Goal: Task Accomplishment & Management: Manage account settings

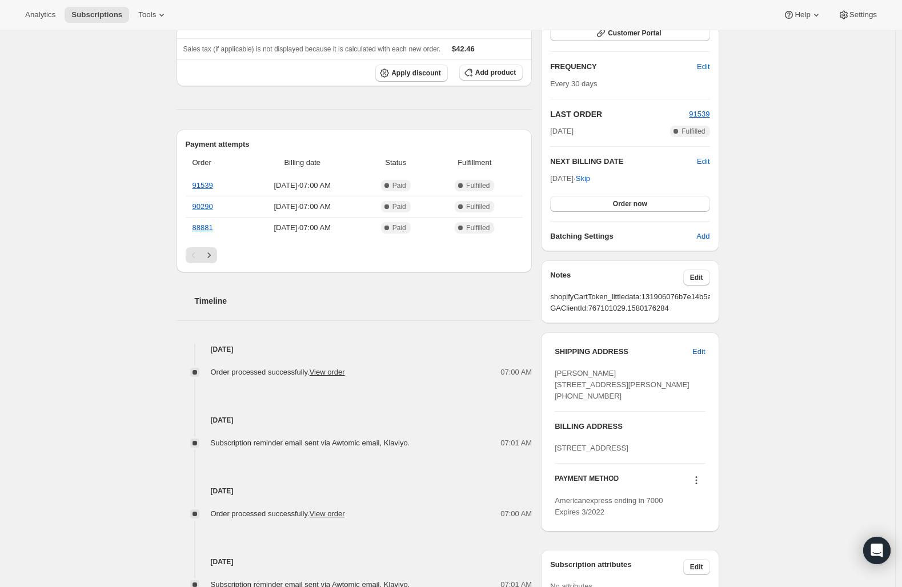
scroll to position [183, 0]
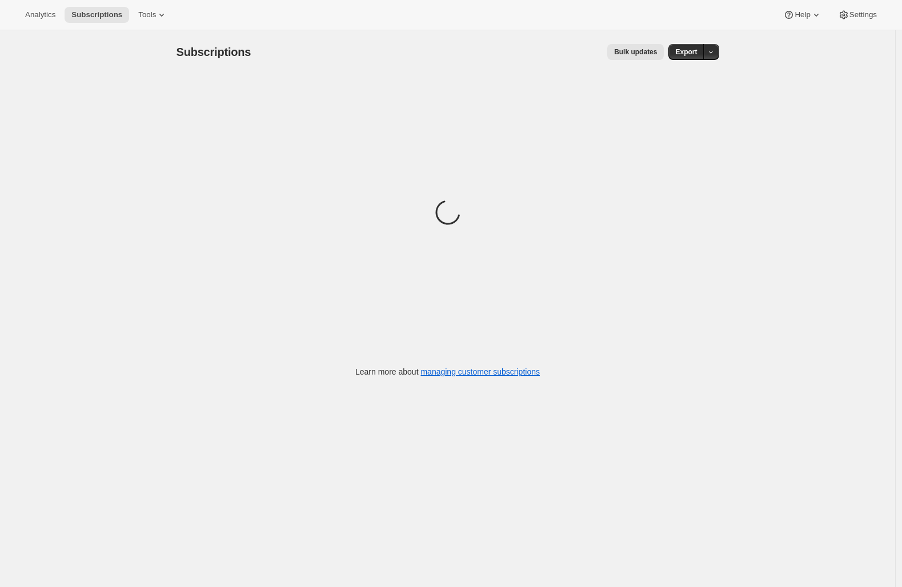
click at [325, 10] on div "Analytics Subscriptions Tools Help Settings" at bounding box center [451, 15] width 902 height 30
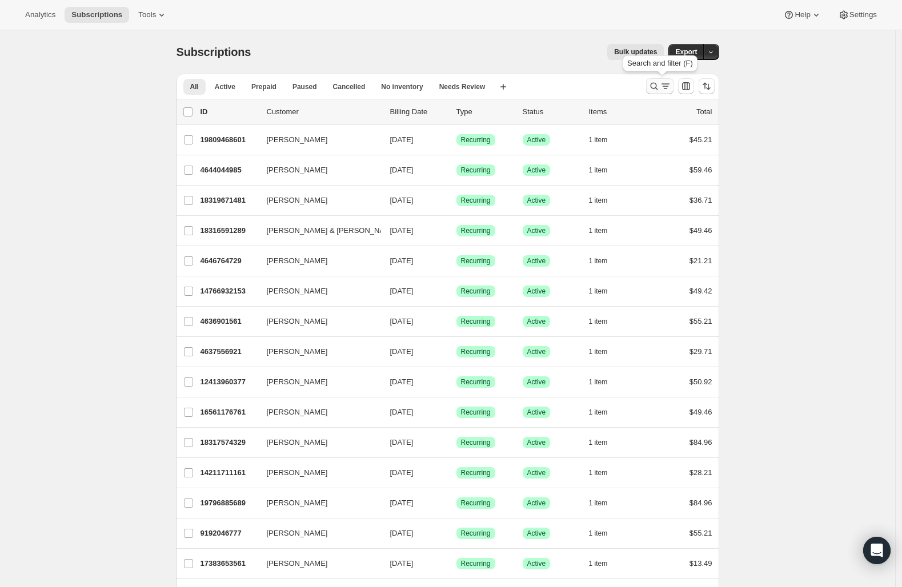
click at [657, 85] on icon "Search and filter results" at bounding box center [653, 86] width 11 height 11
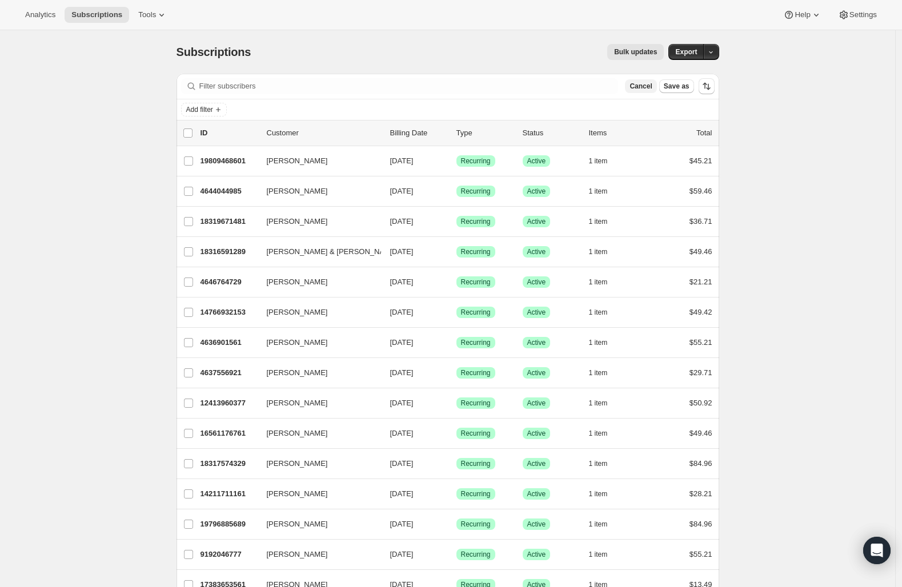
click at [652, 85] on span "Cancel" at bounding box center [640, 86] width 22 height 9
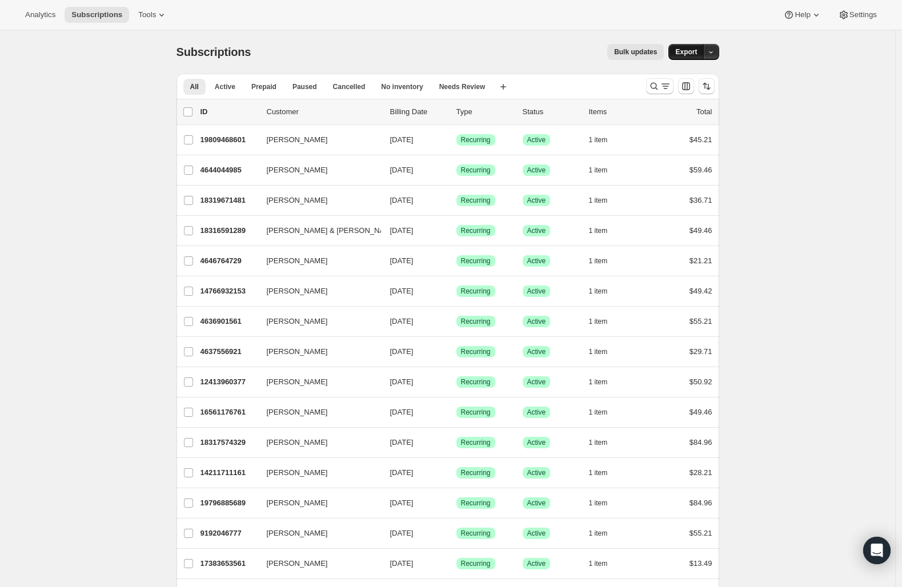
click at [697, 50] on span "Export" at bounding box center [686, 51] width 22 height 9
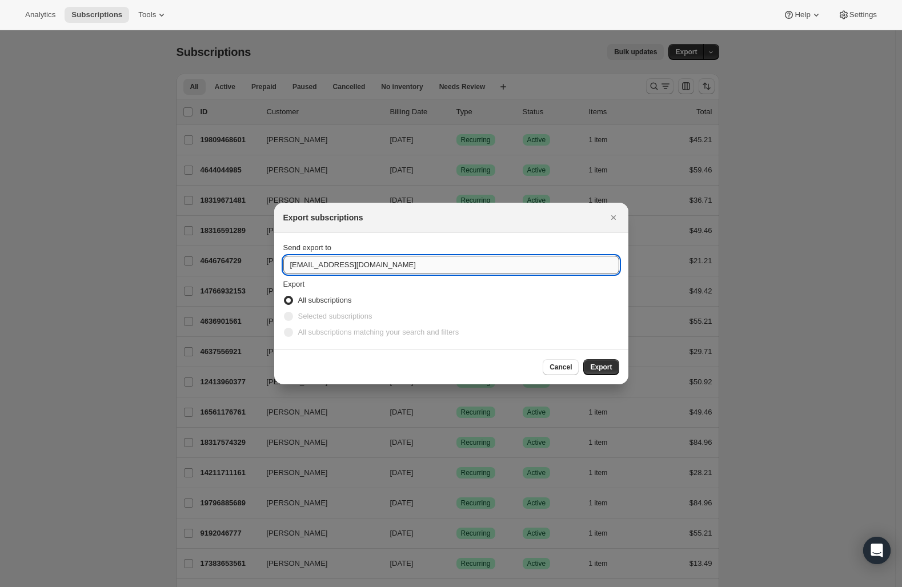
click at [414, 265] on input "shopify@austinandkat.com" at bounding box center [451, 265] width 336 height 18
type input "emily@austinandkat.com"
click at [612, 367] on button "Export" at bounding box center [600, 367] width 35 height 16
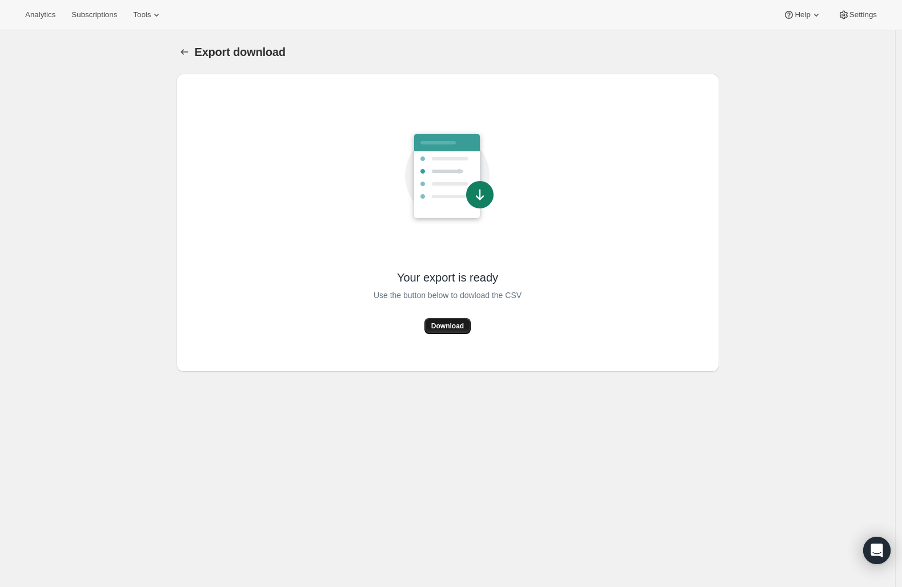
click at [454, 326] on span "Download" at bounding box center [447, 326] width 33 height 9
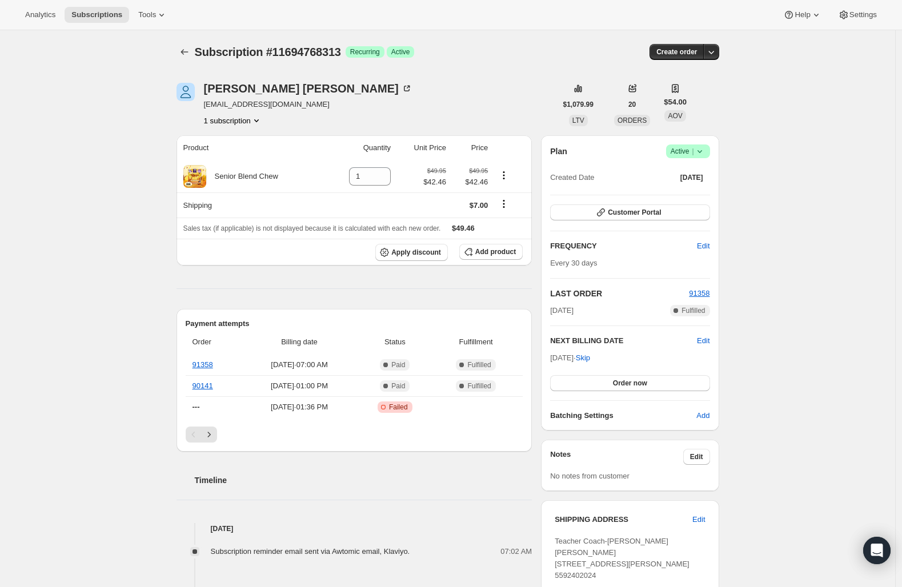
click at [705, 149] on icon at bounding box center [699, 151] width 11 height 11
click at [687, 199] on button "Cancel subscription" at bounding box center [686, 193] width 71 height 18
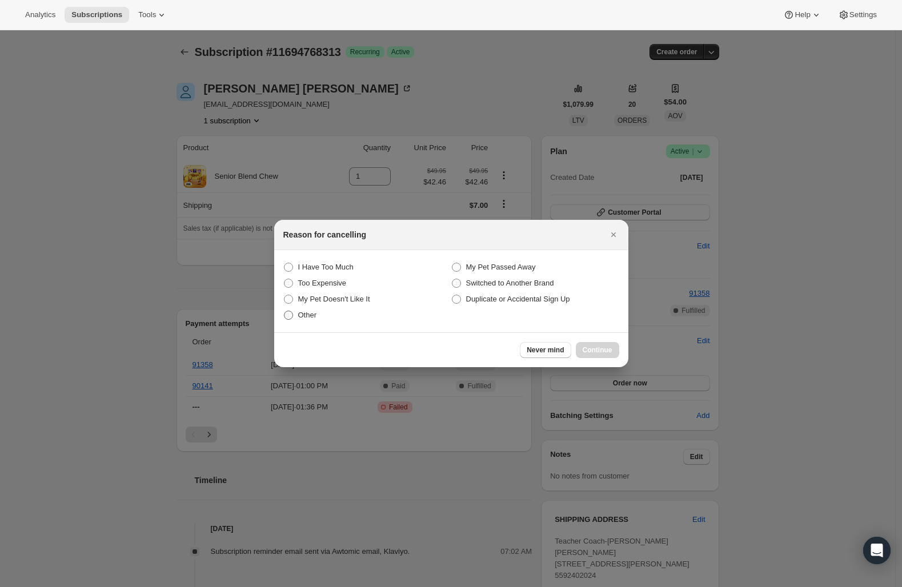
click at [293, 314] on label "Other" at bounding box center [367, 315] width 168 height 16
click at [284, 311] on input "Other" at bounding box center [284, 311] width 1 height 1
radio input "true"
click at [587, 346] on span "Continue" at bounding box center [598, 350] width 30 height 9
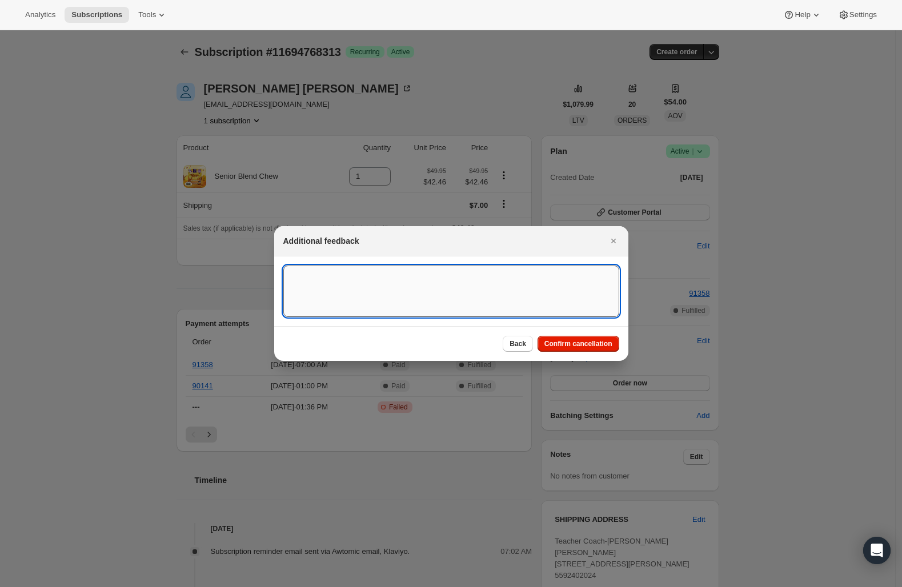
click at [432, 302] on textarea ":rbk:" at bounding box center [451, 291] width 336 height 51
type textarea "E"
type textarea "Senior dog has lost appetite. :("
click at [570, 343] on span "Confirm cancellation" at bounding box center [578, 343] width 68 height 9
